Goal: Task Accomplishment & Management: Manage account settings

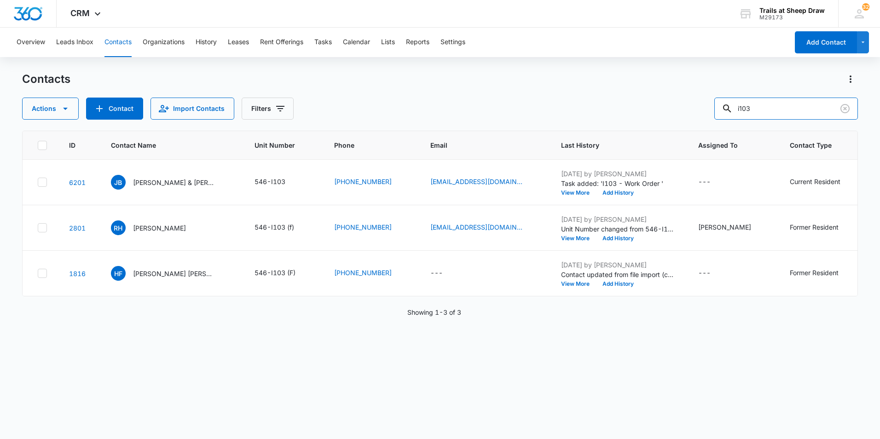
drag, startPoint x: 777, startPoint y: 108, endPoint x: 648, endPoint y: 100, distance: 129.5
click at [648, 100] on div "Actions Contact Import Contacts Filters i103" at bounding box center [440, 109] width 836 height 22
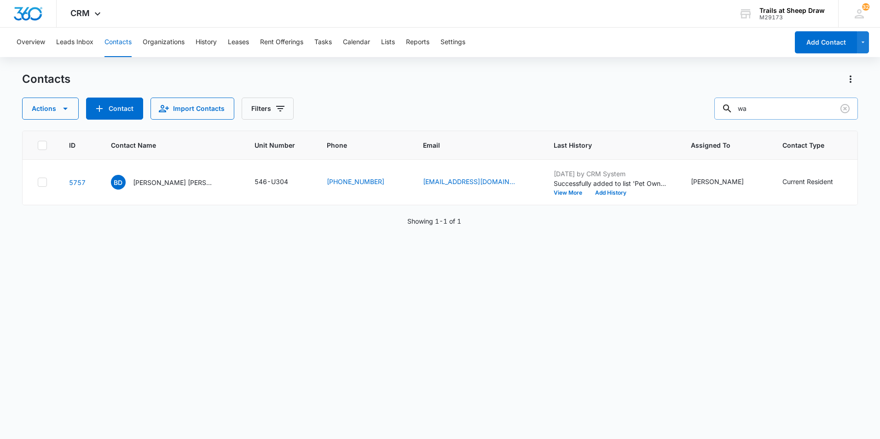
type input "w"
type input "A"
type input "2257"
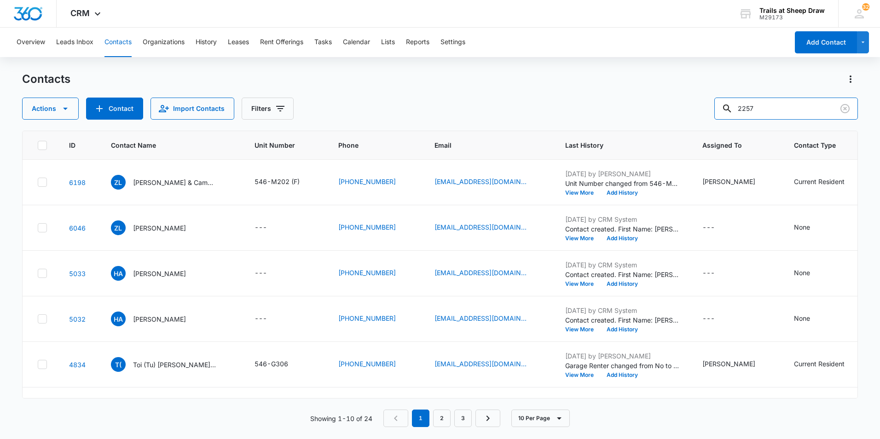
drag, startPoint x: 720, startPoint y: 101, endPoint x: 643, endPoint y: 76, distance: 81.2
click at [641, 78] on div "Contacts Actions Contact Import Contacts Filters 2257" at bounding box center [440, 96] width 836 height 48
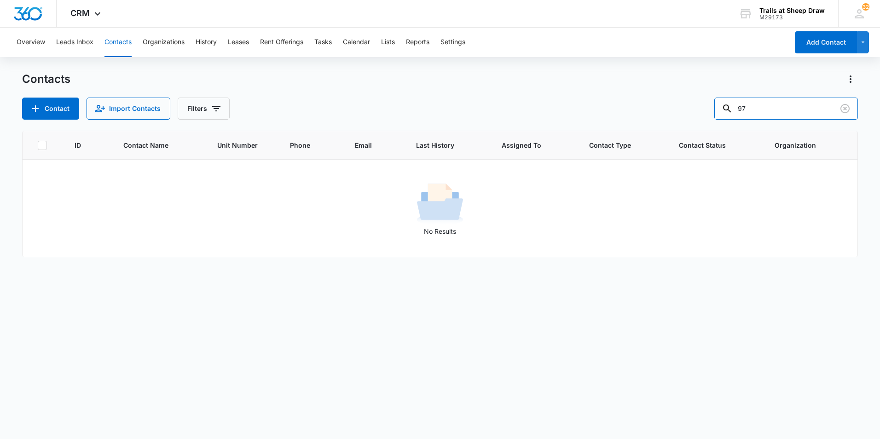
type input "9"
click at [463, 50] on button "Settings" at bounding box center [452, 42] width 25 height 29
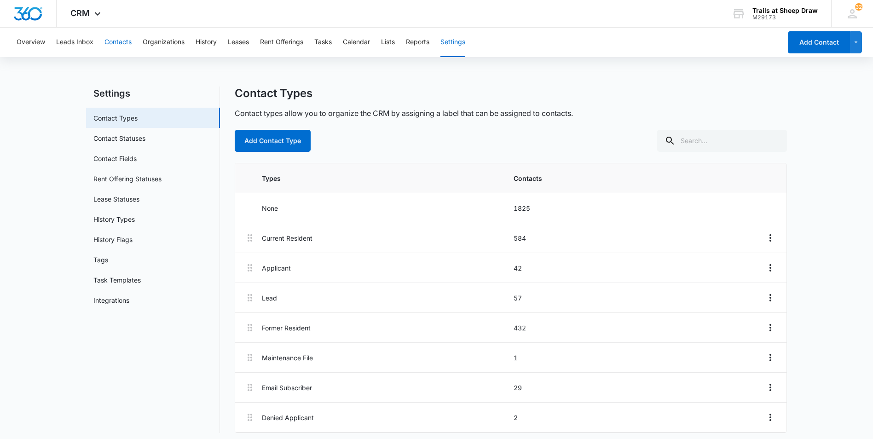
click at [131, 44] on button "Contacts" at bounding box center [117, 42] width 27 height 29
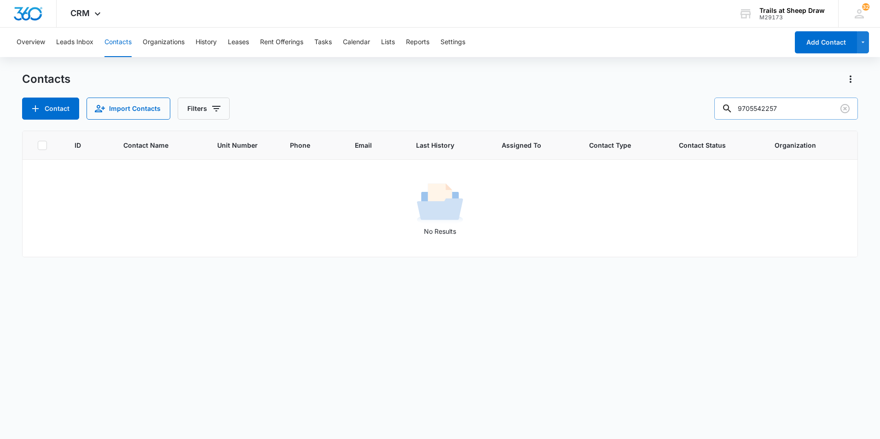
click at [777, 111] on input "9705542257" at bounding box center [786, 109] width 144 height 22
click at [844, 110] on icon "Clear" at bounding box center [844, 108] width 11 height 11
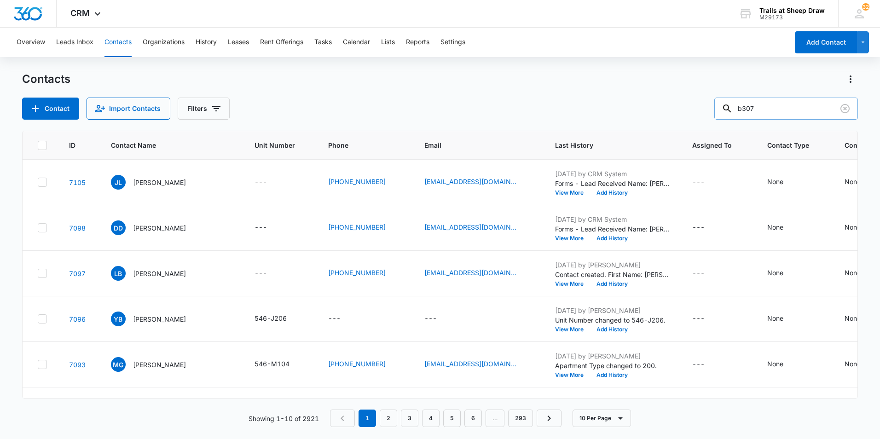
type input "b307"
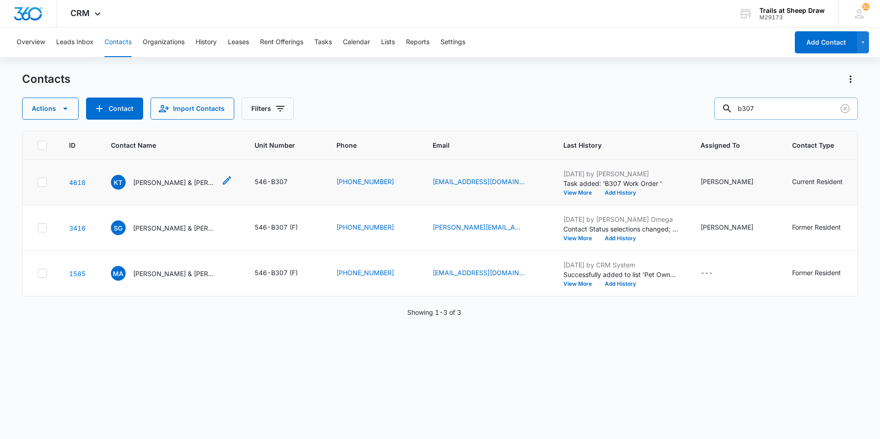
click at [142, 182] on p "[PERSON_NAME] & [PERSON_NAME]" at bounding box center [174, 183] width 83 height 10
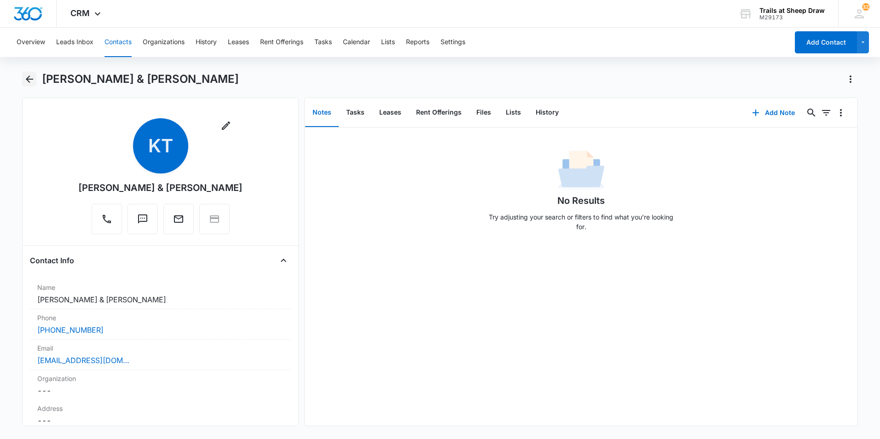
click at [25, 81] on icon "Back" at bounding box center [29, 79] width 11 height 11
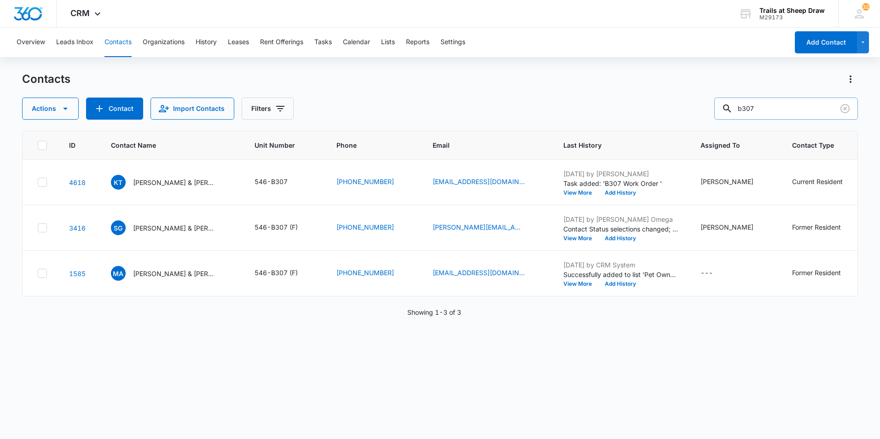
click at [778, 108] on input "b307" at bounding box center [786, 109] width 144 height 22
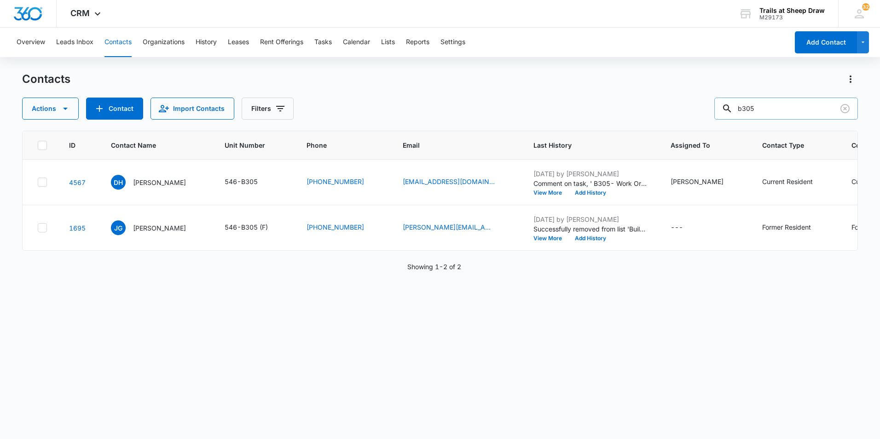
click at [807, 105] on input "b305" at bounding box center [786, 109] width 144 height 22
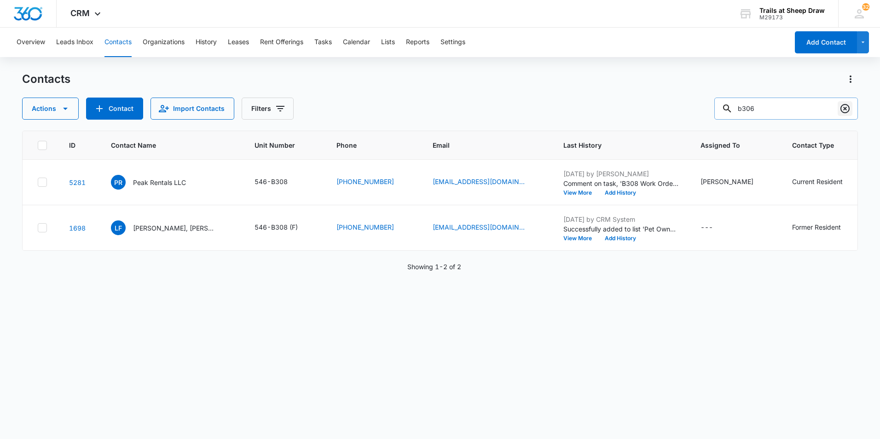
type input "b306"
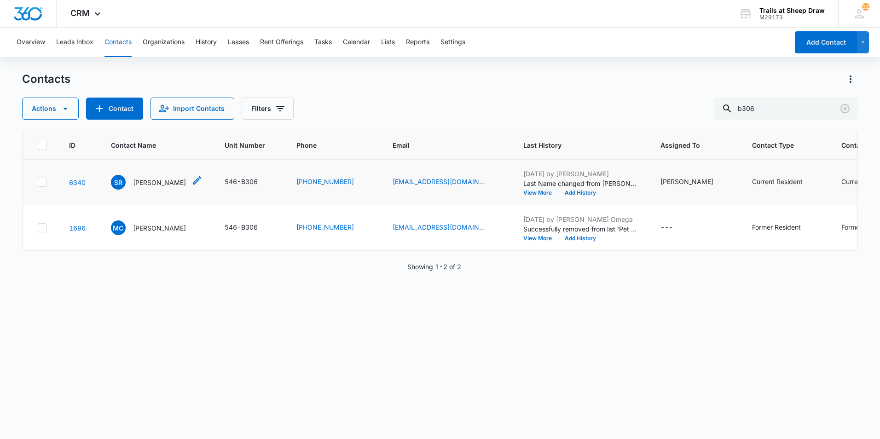
click at [168, 183] on p "[PERSON_NAME]" at bounding box center [159, 183] width 53 height 10
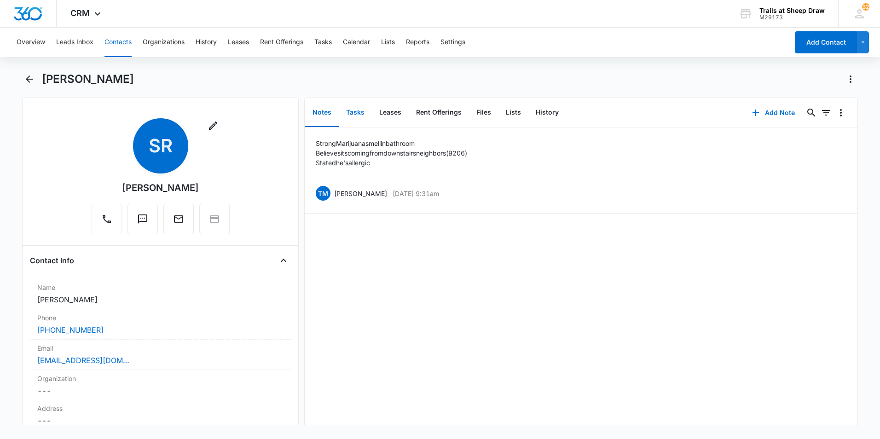
click at [364, 112] on button "Tasks" at bounding box center [355, 112] width 33 height 29
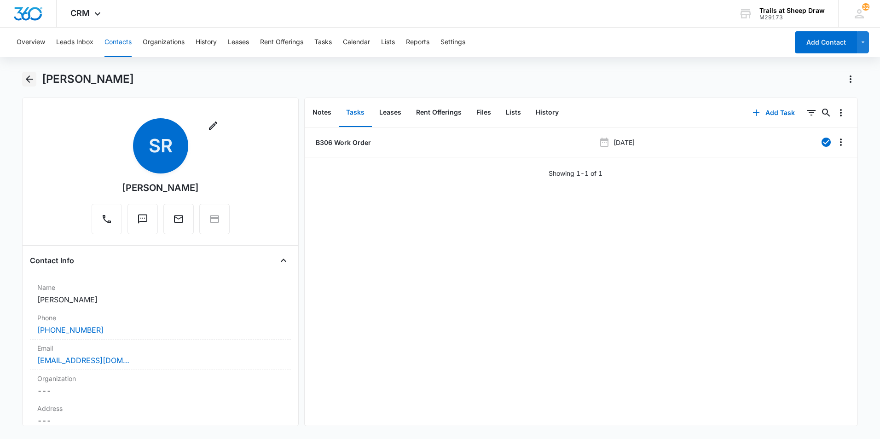
click at [34, 81] on icon "Back" at bounding box center [29, 79] width 11 height 11
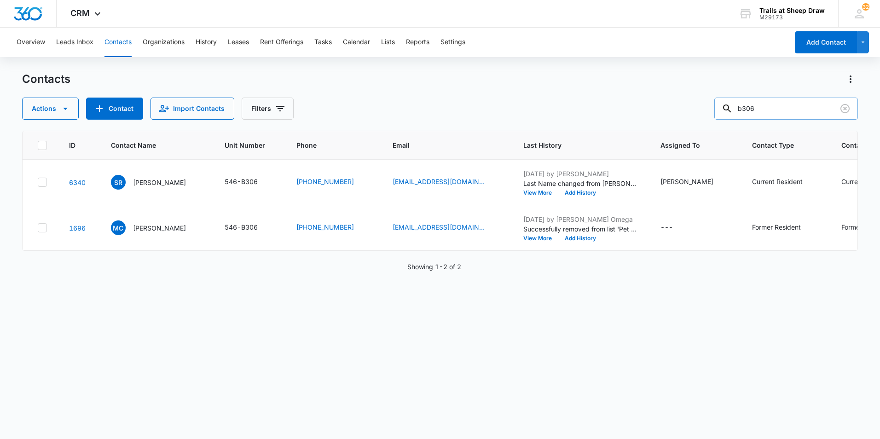
drag, startPoint x: 773, startPoint y: 112, endPoint x: 743, endPoint y: 114, distance: 29.5
click at [743, 114] on div "b306" at bounding box center [786, 109] width 144 height 22
type input "b307"
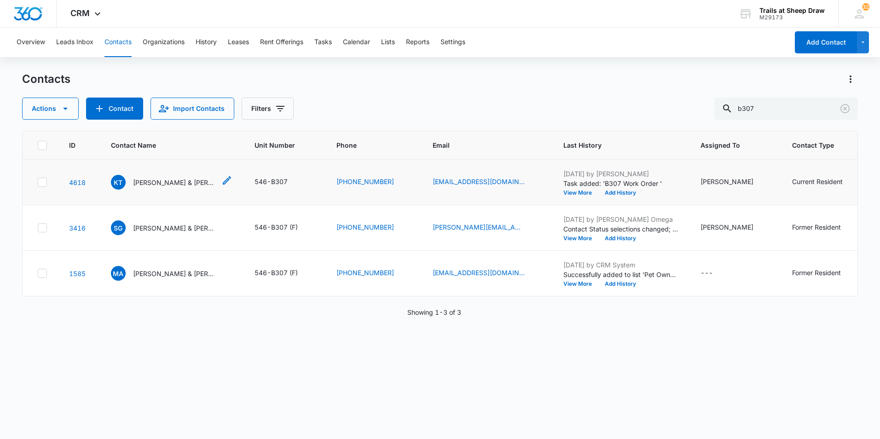
click at [201, 185] on p "[PERSON_NAME] & [PERSON_NAME]" at bounding box center [174, 183] width 83 height 10
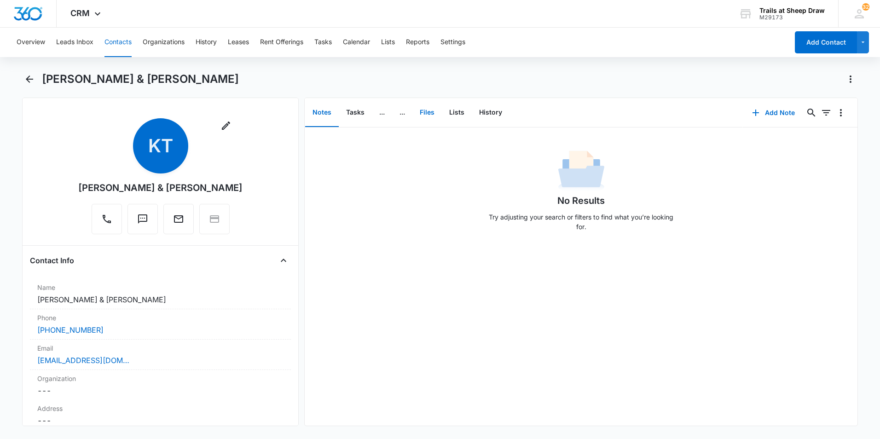
click at [421, 111] on button "Files" at bounding box center [426, 112] width 29 height 29
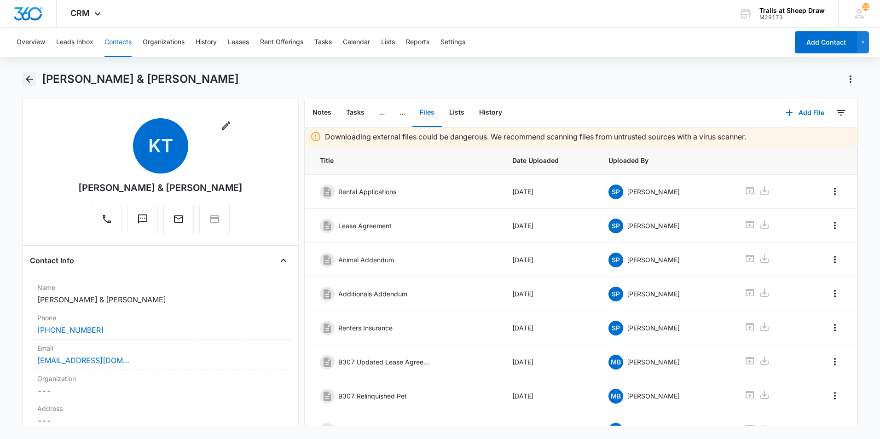
click at [27, 81] on icon "Back" at bounding box center [29, 79] width 11 height 11
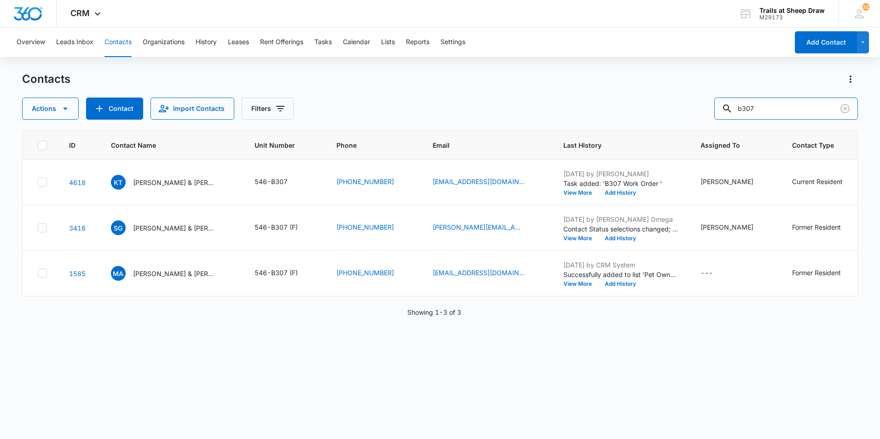
drag, startPoint x: 731, startPoint y: 120, endPoint x: 618, endPoint y: 116, distance: 112.8
click at [619, 116] on div "Actions Contact Import Contacts Filters b307" at bounding box center [440, 109] width 836 height 22
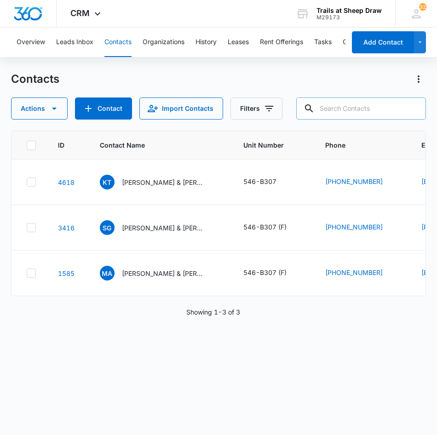
click at [350, 109] on input "text" at bounding box center [361, 109] width 130 height 22
type input "m304"
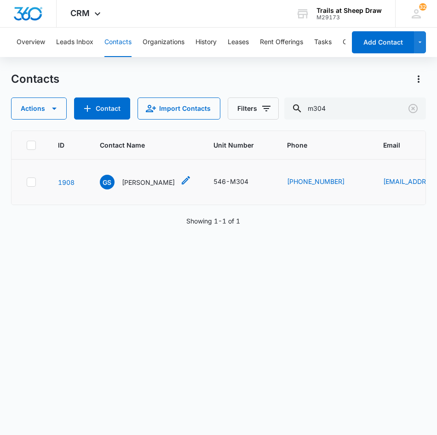
click at [146, 181] on p "[PERSON_NAME]" at bounding box center [148, 183] width 53 height 10
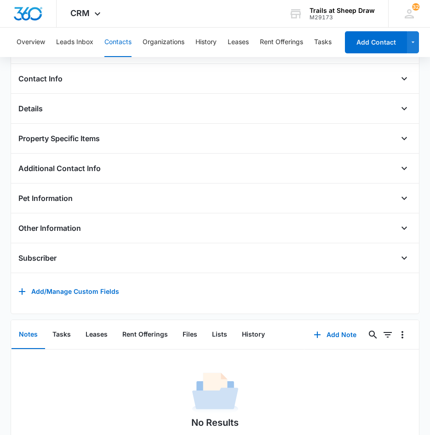
scroll to position [230, 0]
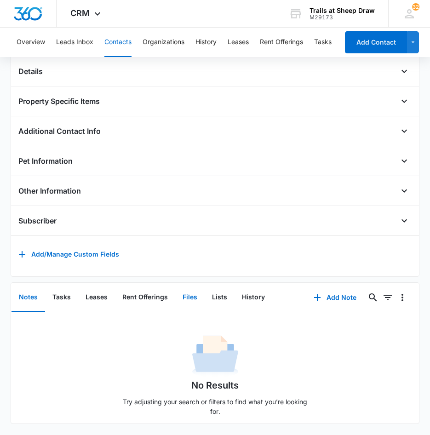
click at [189, 295] on button "Files" at bounding box center [189, 297] width 29 height 29
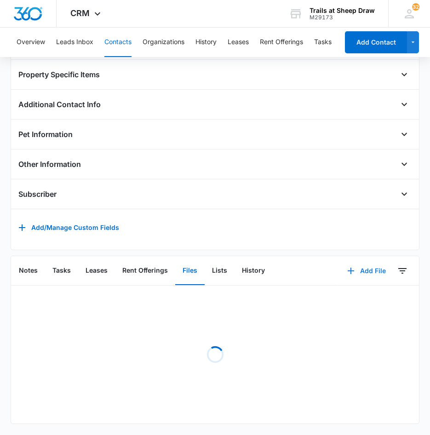
scroll to position [260, 0]
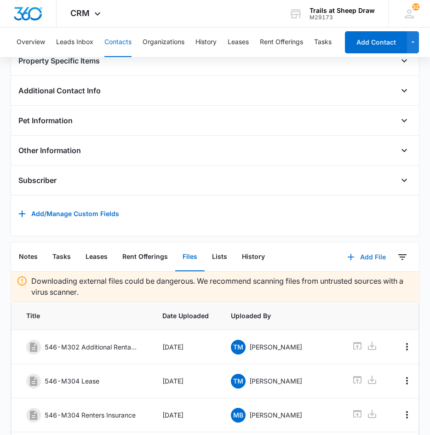
click at [361, 266] on button "Add File" at bounding box center [366, 257] width 57 height 22
click at [339, 290] on div "Upload Files" at bounding box center [354, 286] width 37 height 6
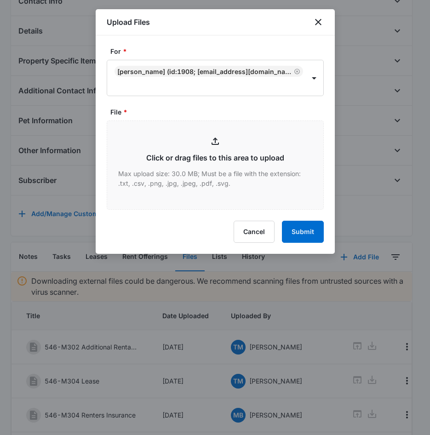
type input "C:\fakepath\546-M304 Rental Renwal.pdf"
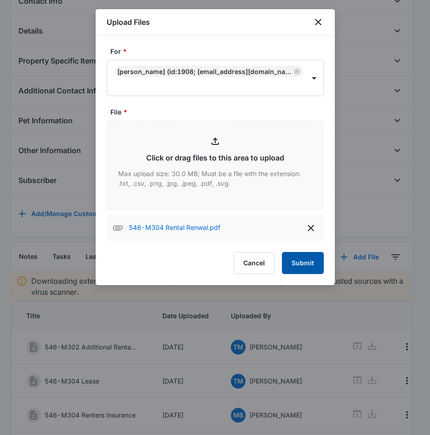
click at [309, 260] on button "Submit" at bounding box center [303, 263] width 42 height 22
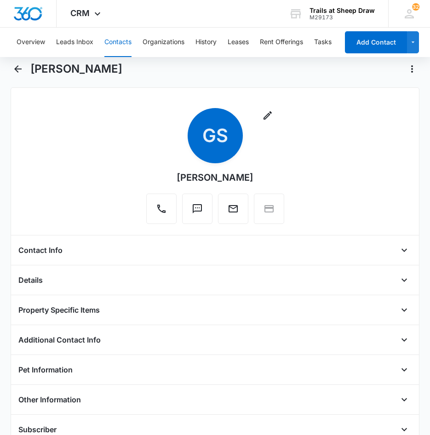
scroll to position [0, 0]
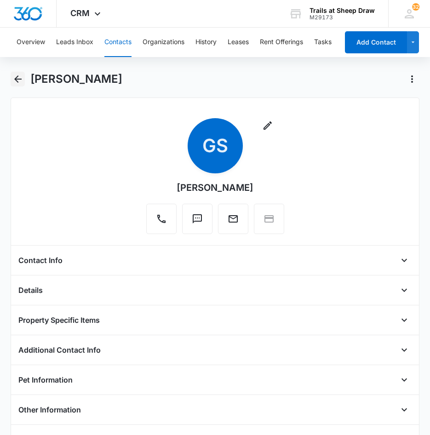
click at [17, 80] on icon "Back" at bounding box center [17, 79] width 11 height 11
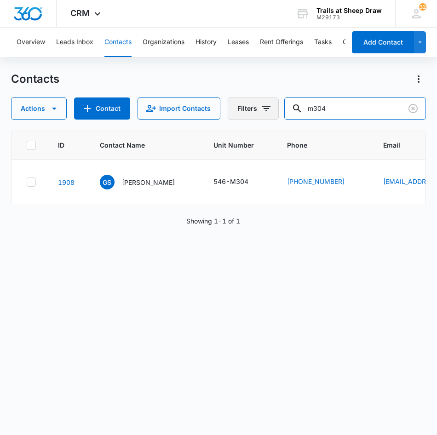
drag, startPoint x: 383, startPoint y: 116, endPoint x: 277, endPoint y: 116, distance: 106.8
click at [281, 116] on div "Actions Contact Import Contacts Filters m304" at bounding box center [219, 109] width 416 height 22
type input "n303"
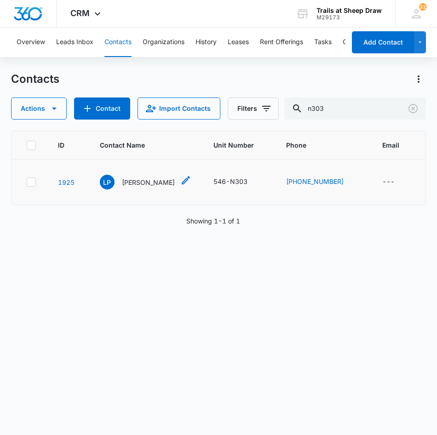
click at [139, 185] on p "[PERSON_NAME]" at bounding box center [148, 183] width 53 height 10
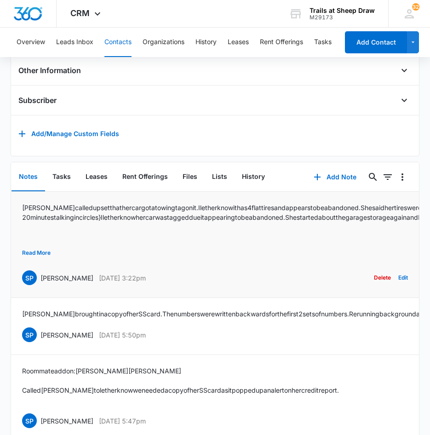
scroll to position [381, 0]
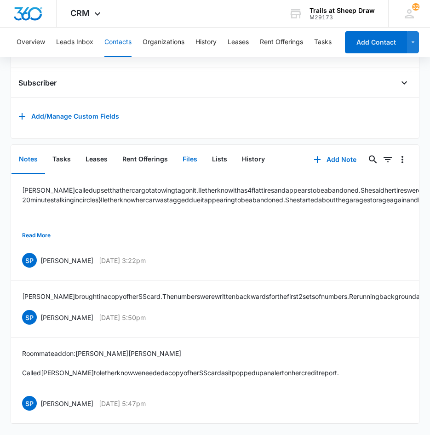
click at [197, 145] on button "Files" at bounding box center [189, 159] width 29 height 29
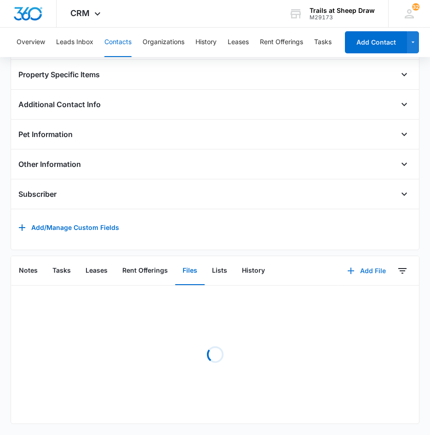
click at [355, 263] on button "Add File" at bounding box center [366, 271] width 57 height 22
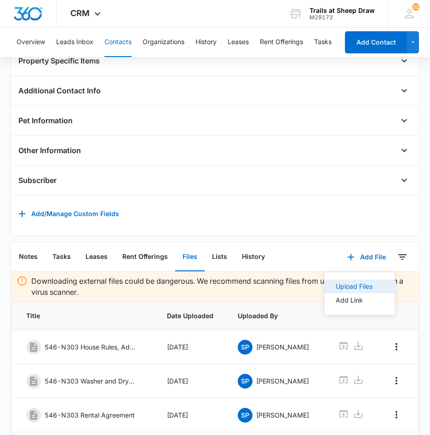
click at [340, 290] on div "Upload Files" at bounding box center [354, 286] width 37 height 6
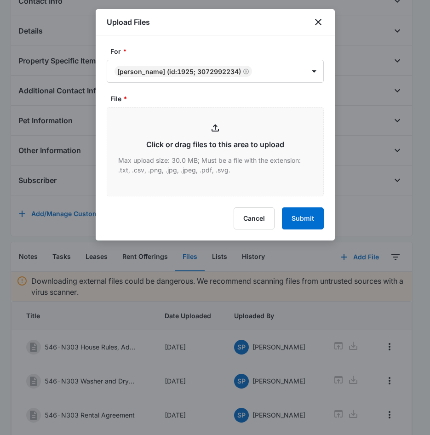
type input "C:\fakepath\546-N303 Lease Renewal.pdf"
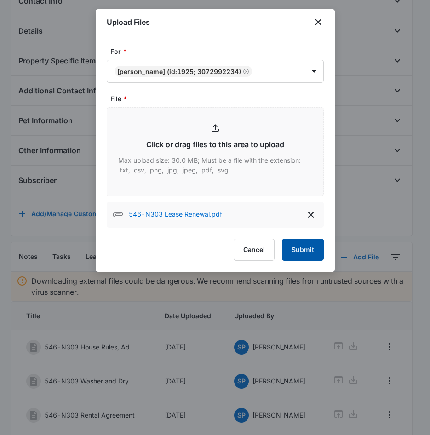
click at [303, 251] on button "Submit" at bounding box center [303, 250] width 42 height 22
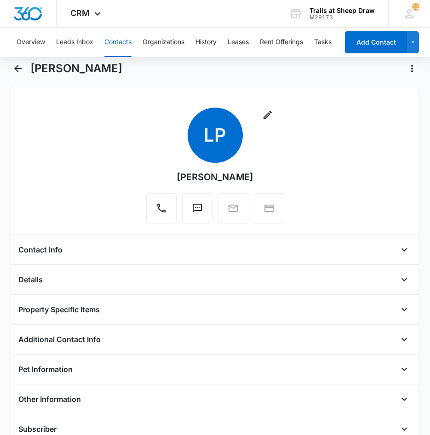
scroll to position [0, 0]
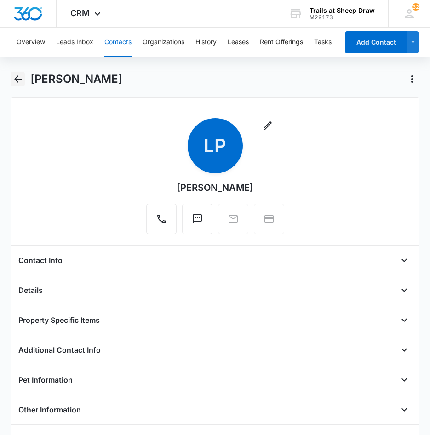
click at [16, 79] on icon "Back" at bounding box center [17, 78] width 7 height 7
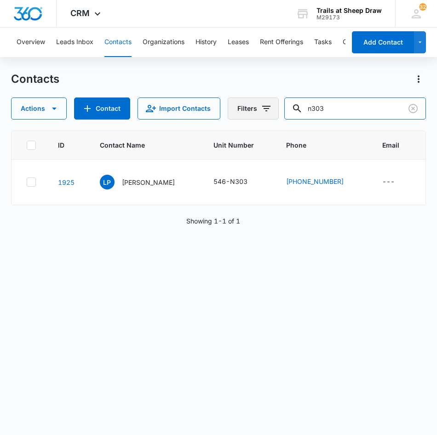
drag, startPoint x: 350, startPoint y: 112, endPoint x: 266, endPoint y: 110, distance: 84.7
click at [266, 110] on div "Actions Contact Import Contacts Filters n303" at bounding box center [219, 109] width 416 height 22
type input "v303"
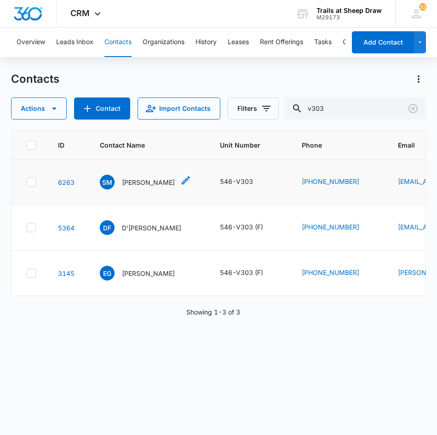
click at [130, 184] on p "[PERSON_NAME]" at bounding box center [148, 183] width 53 height 10
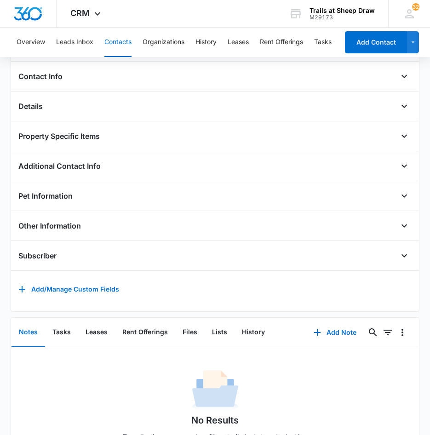
scroll to position [230, 0]
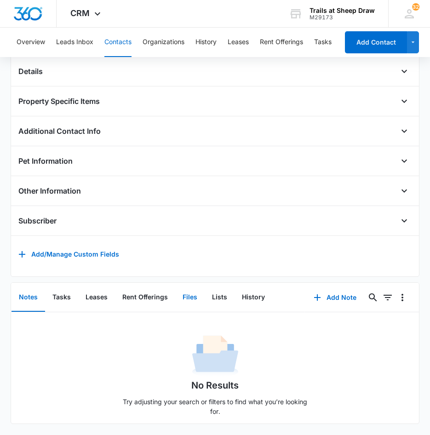
click at [194, 293] on button "Files" at bounding box center [189, 297] width 29 height 29
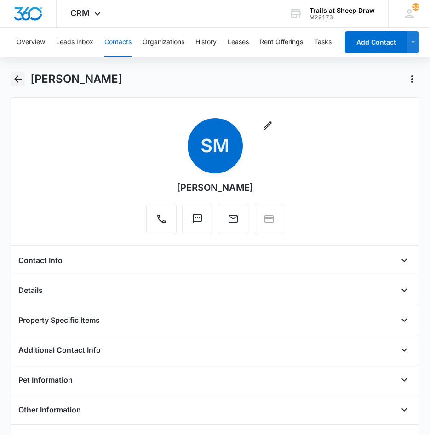
click at [21, 77] on icon "Back" at bounding box center [17, 79] width 11 height 11
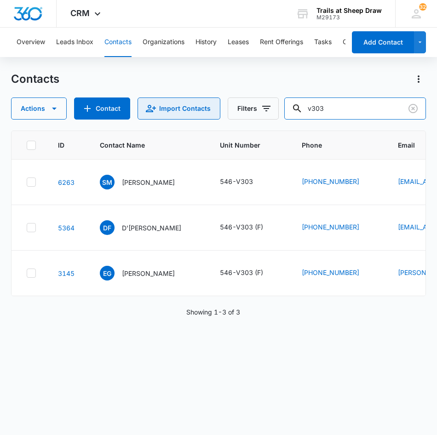
drag, startPoint x: 360, startPoint y: 108, endPoint x: 198, endPoint y: 115, distance: 162.1
click at [199, 115] on div "Actions Contact Import Contacts Filters v303" at bounding box center [219, 109] width 416 height 22
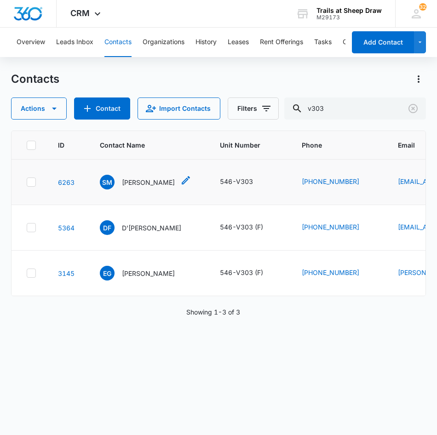
click at [139, 180] on p "[PERSON_NAME]" at bounding box center [148, 183] width 53 height 10
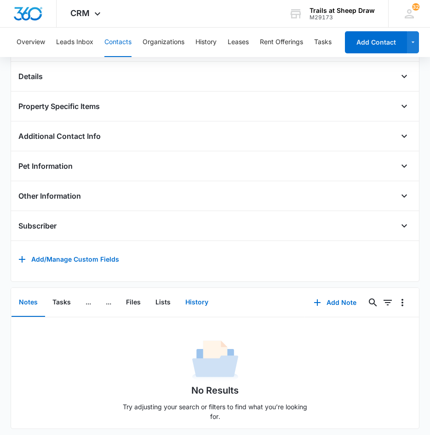
scroll to position [230, 0]
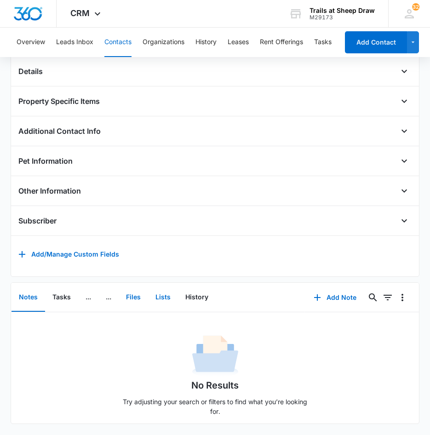
drag, startPoint x: 140, startPoint y: 295, endPoint x: 171, endPoint y: 300, distance: 31.2
click at [140, 295] on button "Files" at bounding box center [133, 297] width 29 height 29
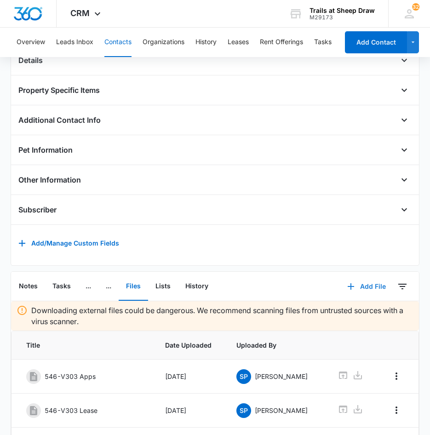
click at [368, 298] on button "Add File" at bounding box center [366, 287] width 57 height 22
click at [365, 318] on button "Upload Files" at bounding box center [360, 316] width 70 height 14
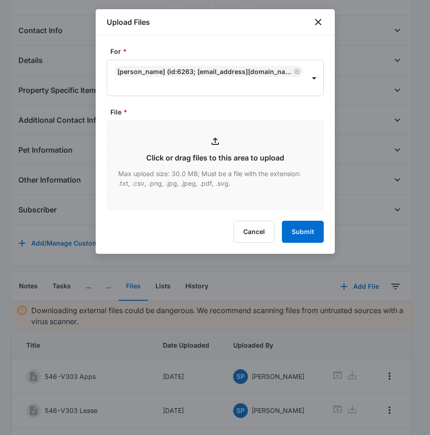
type input "C:\fakepath\546-V303 Additional Rental Addendum.pdf"
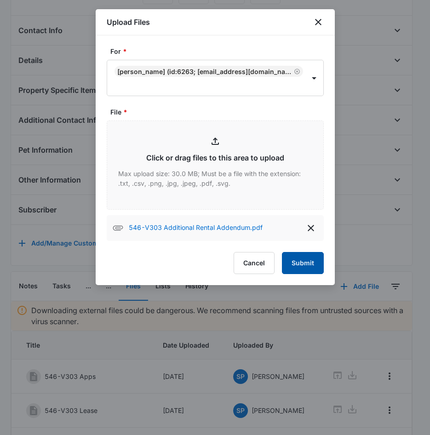
click at [308, 265] on button "Submit" at bounding box center [303, 263] width 42 height 22
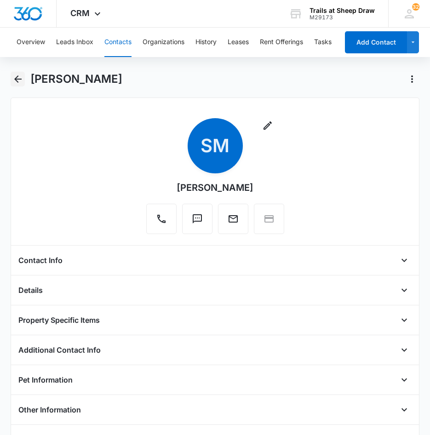
click at [21, 78] on icon "Back" at bounding box center [17, 79] width 11 height 11
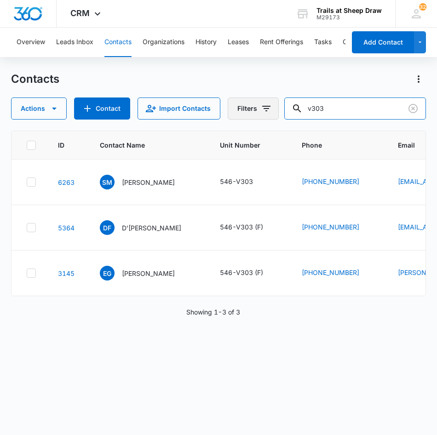
drag, startPoint x: 282, startPoint y: 115, endPoint x: 271, endPoint y: 115, distance: 11.5
click at [271, 115] on div "Actions Contact Import Contacts Filters v303" at bounding box center [219, 109] width 416 height 22
type input "H308"
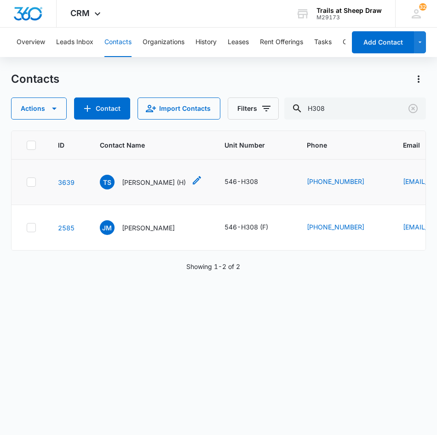
click at [156, 179] on p "[PERSON_NAME] (H)" at bounding box center [154, 183] width 64 height 10
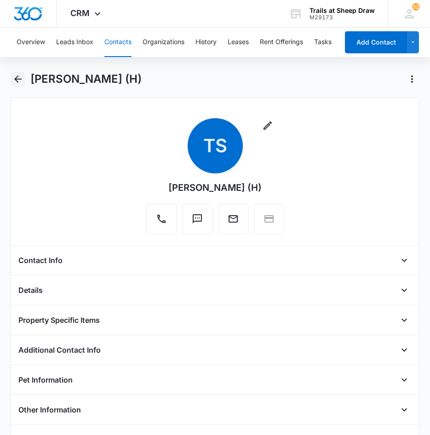
click at [18, 73] on button "Back" at bounding box center [18, 79] width 14 height 15
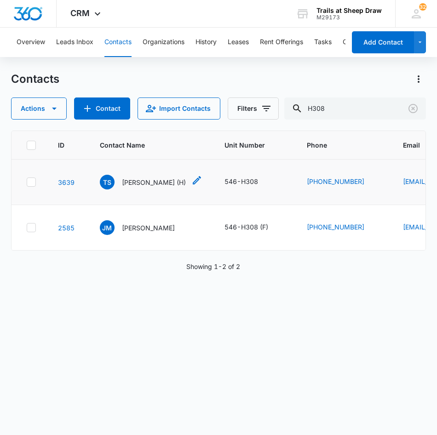
click at [155, 182] on p "[PERSON_NAME] (H)" at bounding box center [154, 183] width 64 height 10
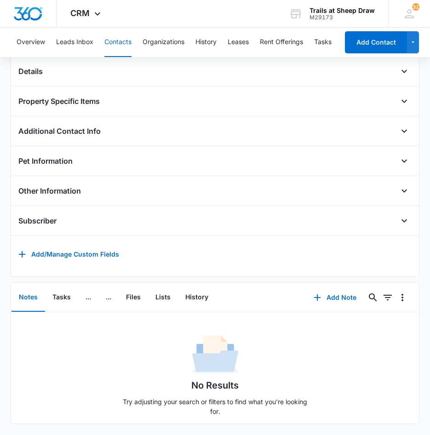
scroll to position [233, 0]
click at [130, 292] on button "Files" at bounding box center [133, 297] width 29 height 29
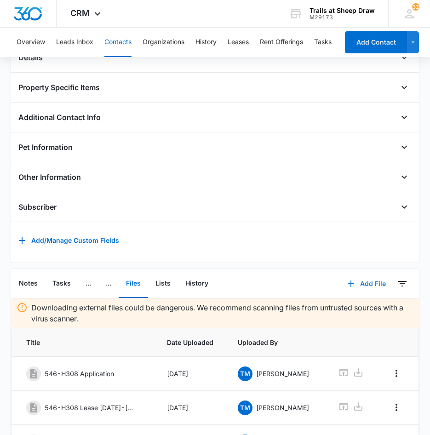
drag, startPoint x: 368, startPoint y: 292, endPoint x: 411, endPoint y: 283, distance: 44.1
click at [368, 292] on button "Add File" at bounding box center [366, 284] width 57 height 22
click at [362, 317] on div "Upload Files" at bounding box center [354, 313] width 37 height 6
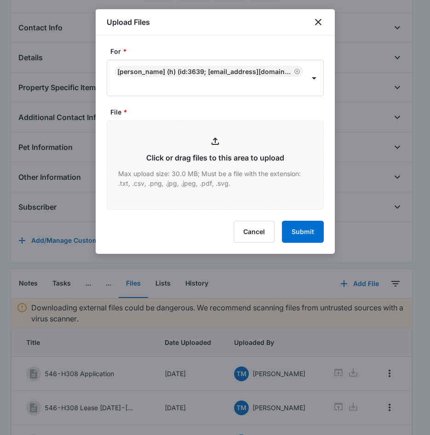
type input "C:\fakepath\546-H308 Rental Renwal.pdf"
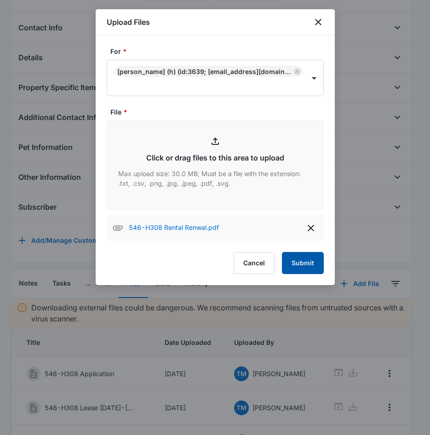
click at [312, 267] on button "Submit" at bounding box center [303, 263] width 42 height 22
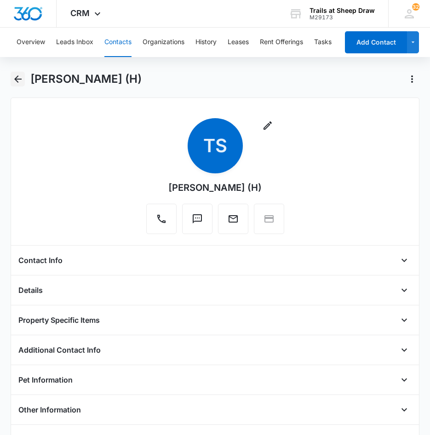
click at [22, 83] on icon "Back" at bounding box center [17, 79] width 11 height 11
